Goal: Communication & Community: Answer question/provide support

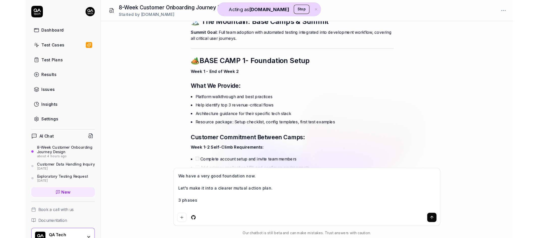
scroll to position [1217, 0]
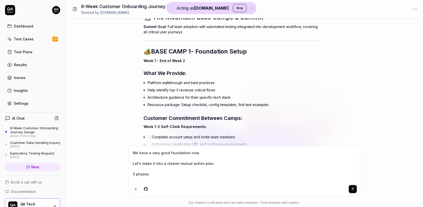
type textarea "*"
click at [155, 173] on textarea "We have a very good foundation now. Let's make it into a clearer mutual action …" at bounding box center [244, 166] width 225 height 34
type textarea "We have a very good foundation now. Let's make it into a clearer mutual action …"
type textarea "*"
type textarea "We have a very good foundation now. Let's make it into a clearer mutual action …"
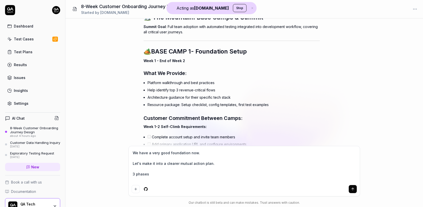
type textarea "*"
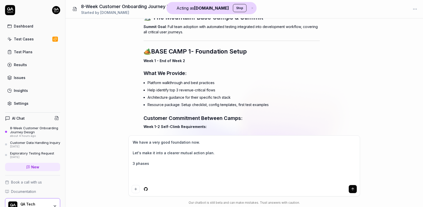
type textarea "We have a very good foundation now. Let's make it into a clearer mutual action …"
click at [181, 163] on textarea "We have a very good foundation now. Let's make it into a clearer mutual action …" at bounding box center [244, 160] width 225 height 44
type textarea "*"
type textarea "We have a very good foundation now. Let's make it into a clearer mutual action …"
type textarea "*"
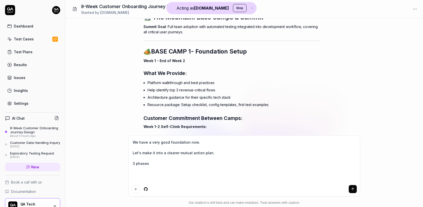
type textarea "We have a very good foundation now. Let's make it into a clearer mutual action …"
type textarea "*"
click at [230, 156] on textarea "We have a very good foundation now. Let's make it into a clearer mutual action …" at bounding box center [244, 160] width 225 height 44
type textarea "We have a very good foundation now. Let's make it into a clearer mutual action …"
type textarea "*"
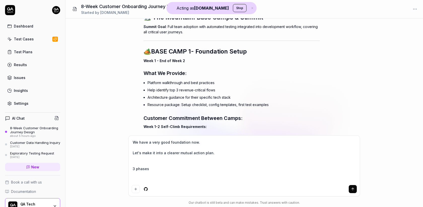
type textarea "We have a very good foundation now. Let's make it into a clearer mutual action …"
type textarea "*"
type textarea "We have a very good foundation now. Let's make it into a clearer mutual action …"
click at [156, 164] on textarea "We have a very good foundation now. Let's make it into a clearer mutual action …" at bounding box center [244, 160] width 225 height 44
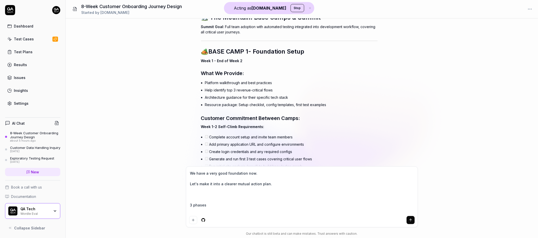
type textarea "*"
